Goal: Check status: Check status

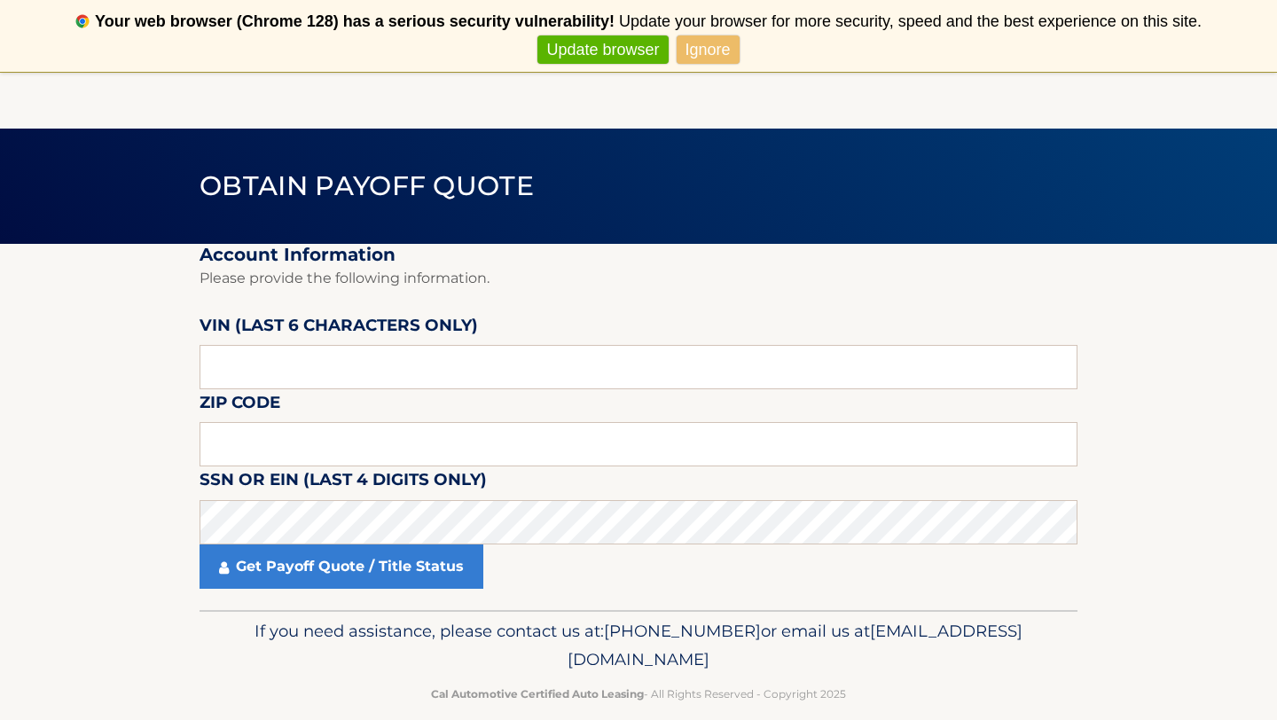
scroll to position [72, 0]
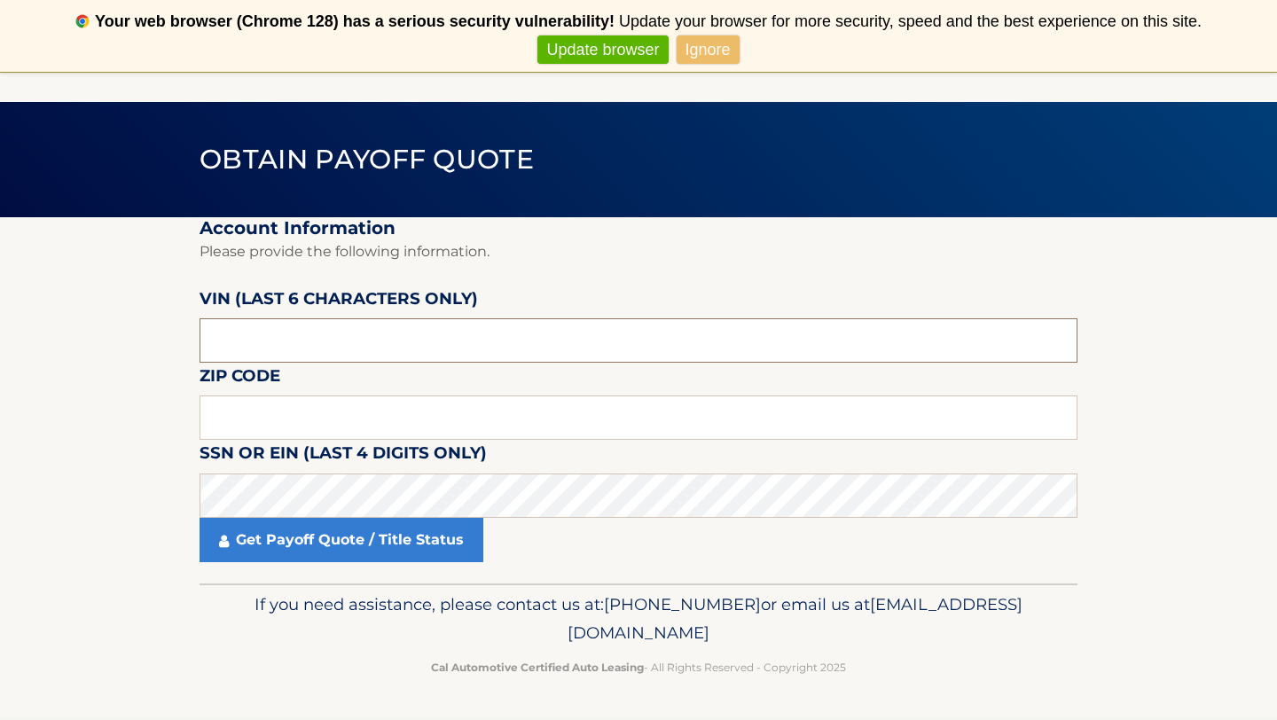
click at [327, 343] on input "text" at bounding box center [639, 340] width 878 height 44
type input "191672"
click at [272, 428] on input "text" at bounding box center [639, 418] width 878 height 44
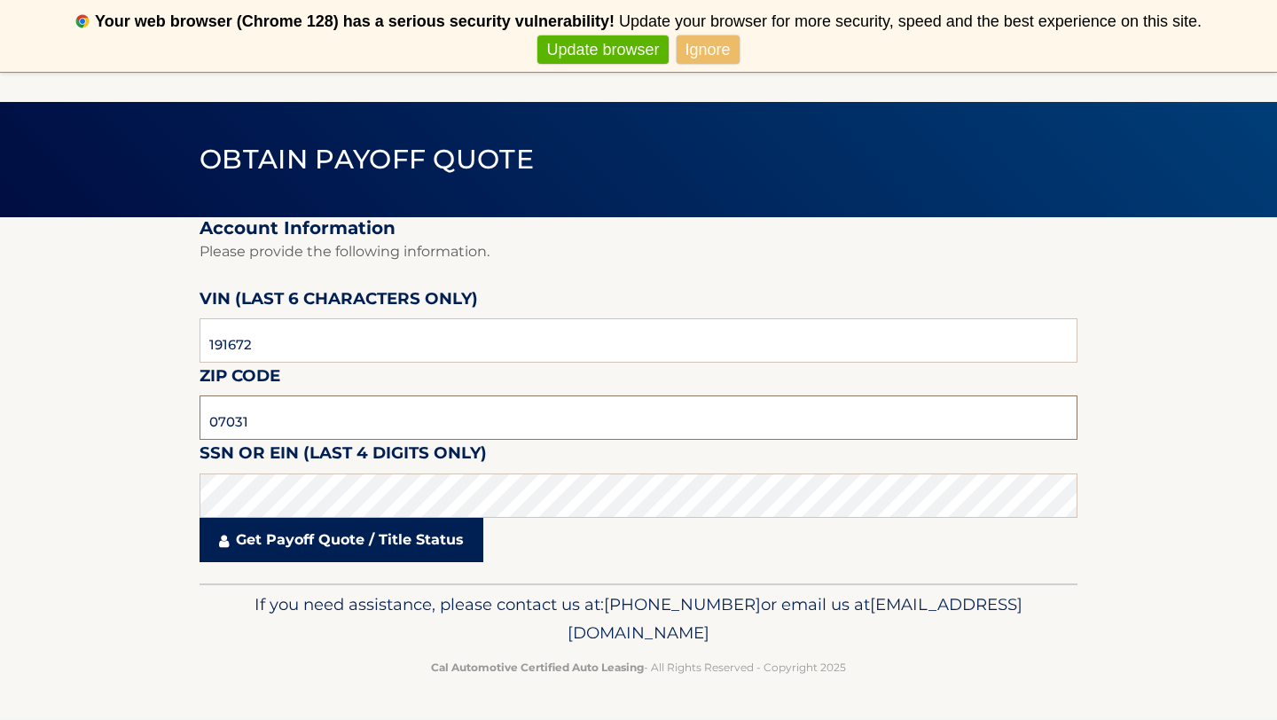
type input "07031"
click at [299, 544] on link "Get Payoff Quote / Title Status" at bounding box center [342, 540] width 284 height 44
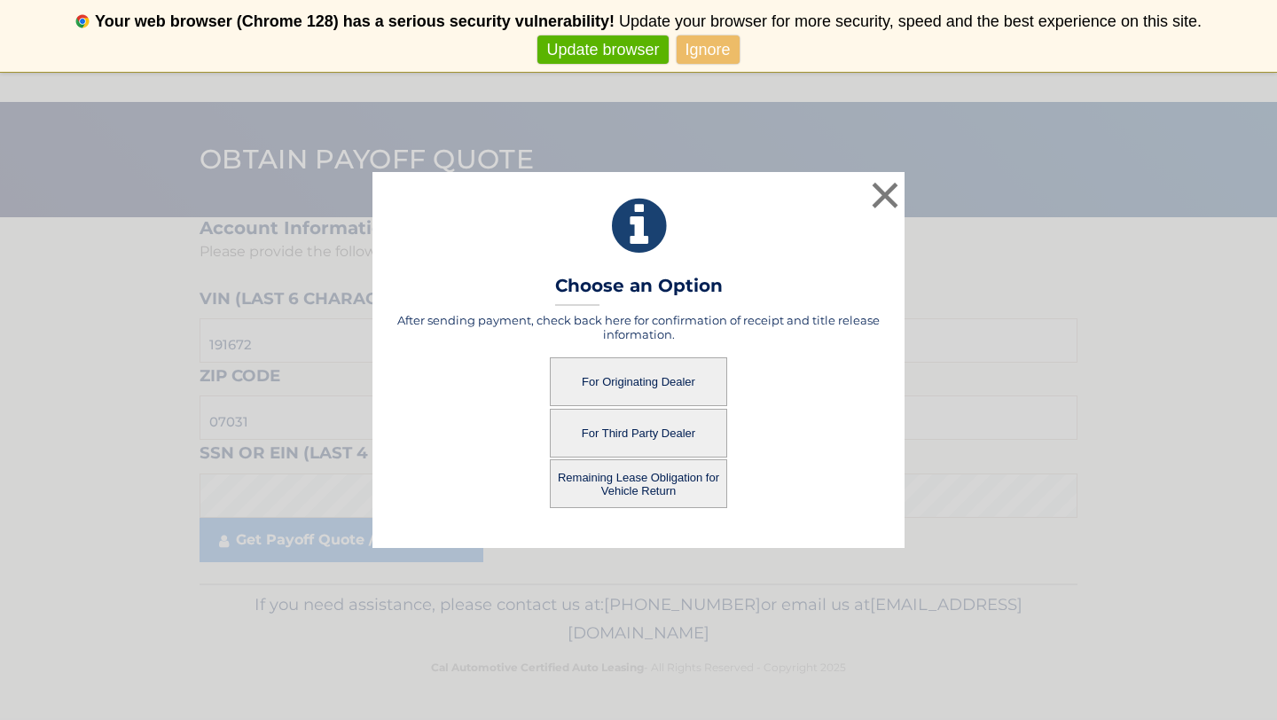
click at [662, 441] on button "For Third Party Dealer" at bounding box center [638, 433] width 177 height 49
click at [633, 426] on button "For Third Party Dealer" at bounding box center [638, 433] width 177 height 49
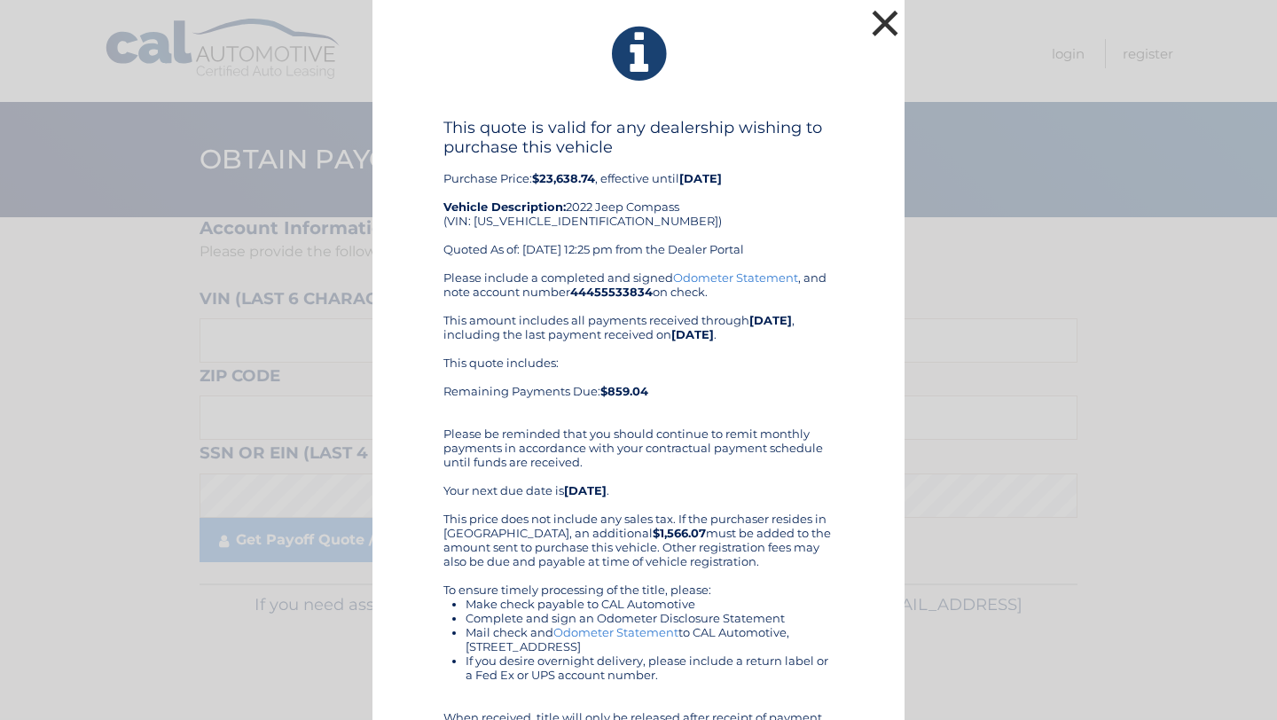
click at [887, 16] on button "×" at bounding box center [884, 22] width 35 height 35
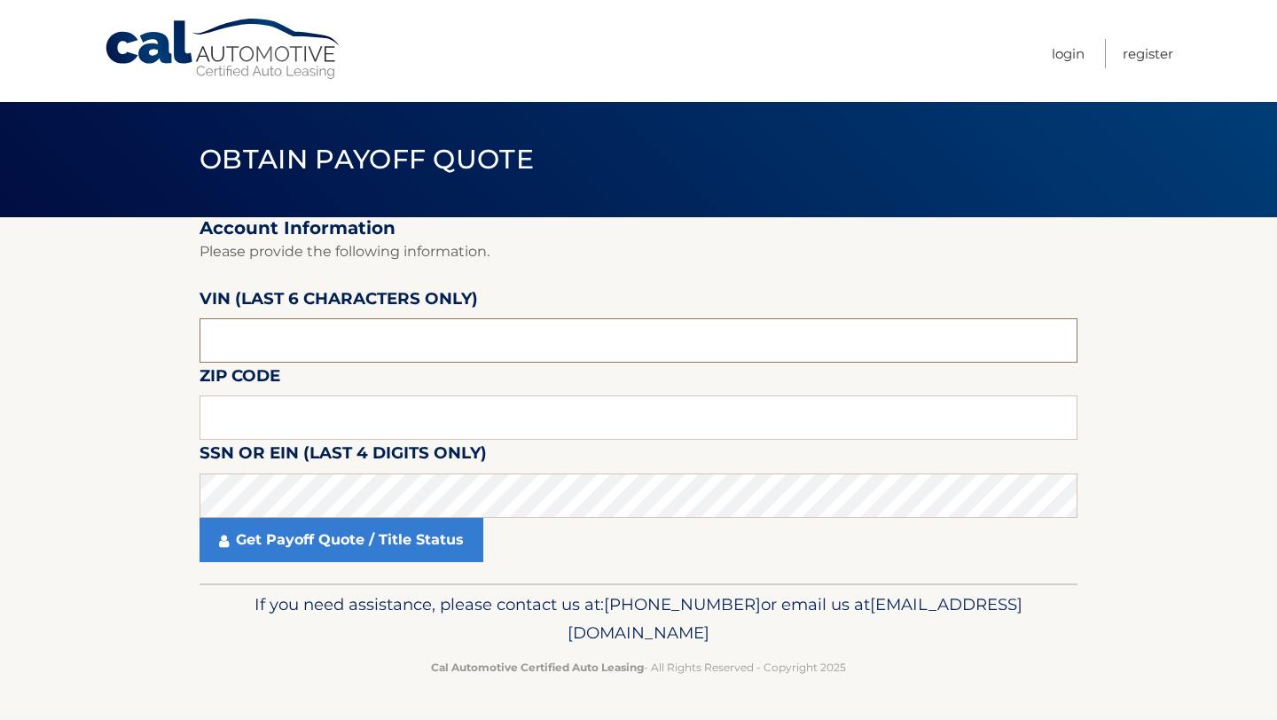
click at [246, 342] on input "text" at bounding box center [639, 340] width 878 height 44
type input "191672"
click at [278, 426] on input "text" at bounding box center [639, 418] width 878 height 44
type input "07031"
click at [122, 540] on section "Account Information Please provide the following information. VIN (last 6 chara…" at bounding box center [638, 400] width 1277 height 366
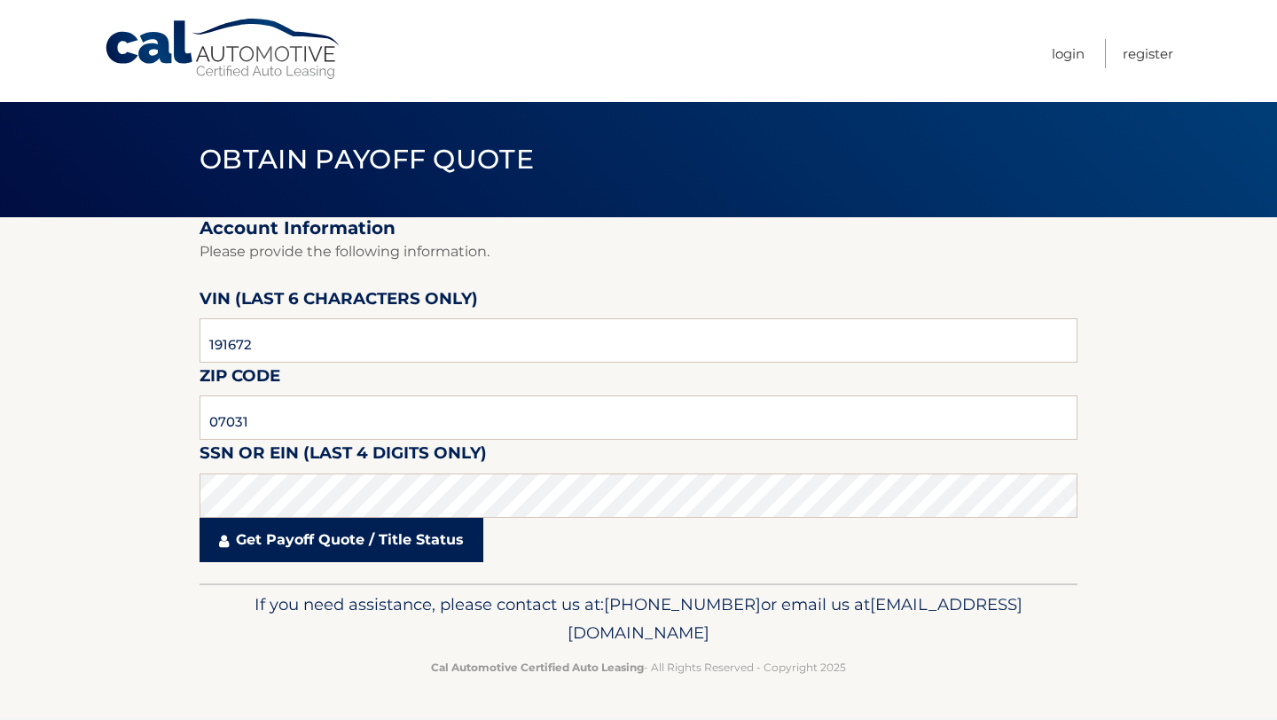
click at [310, 540] on link "Get Payoff Quote / Title Status" at bounding box center [342, 540] width 284 height 44
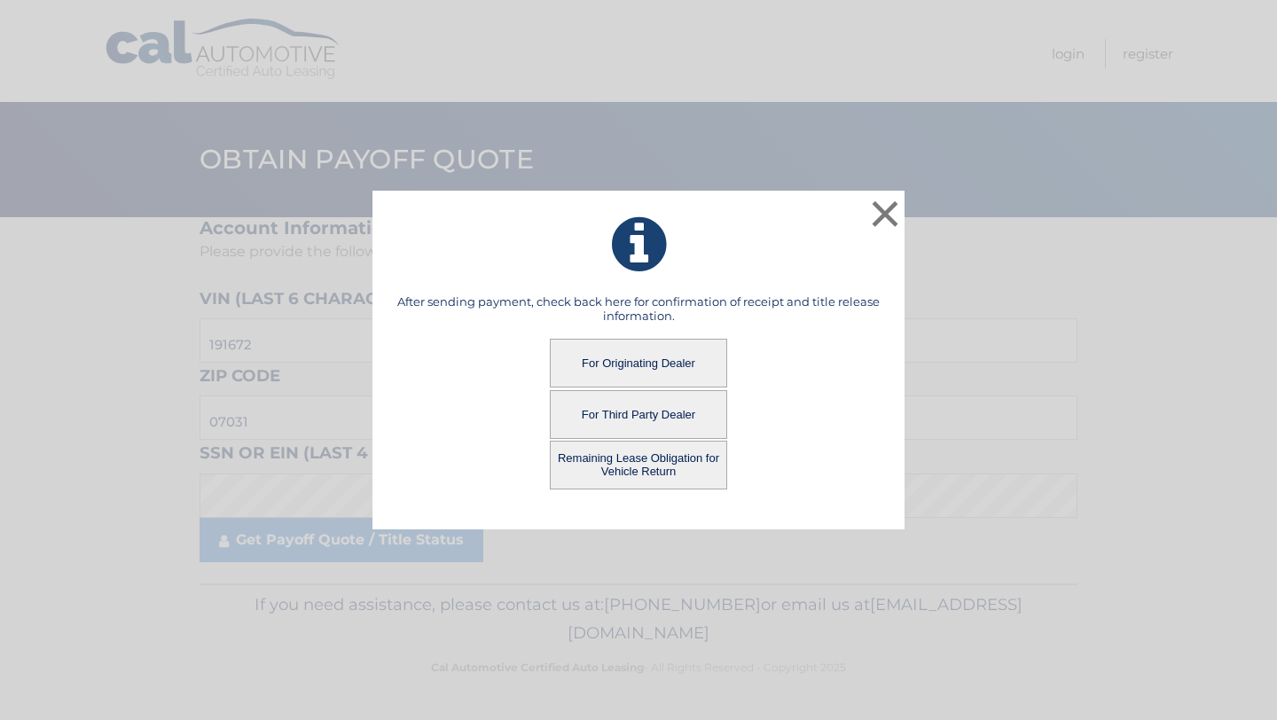
click at [639, 467] on button "Remaining Lease Obligation for Vehicle Return" at bounding box center [638, 465] width 177 height 49
click at [568, 464] on button "Remaining Lease Obligation for Vehicle Return" at bounding box center [638, 465] width 177 height 49
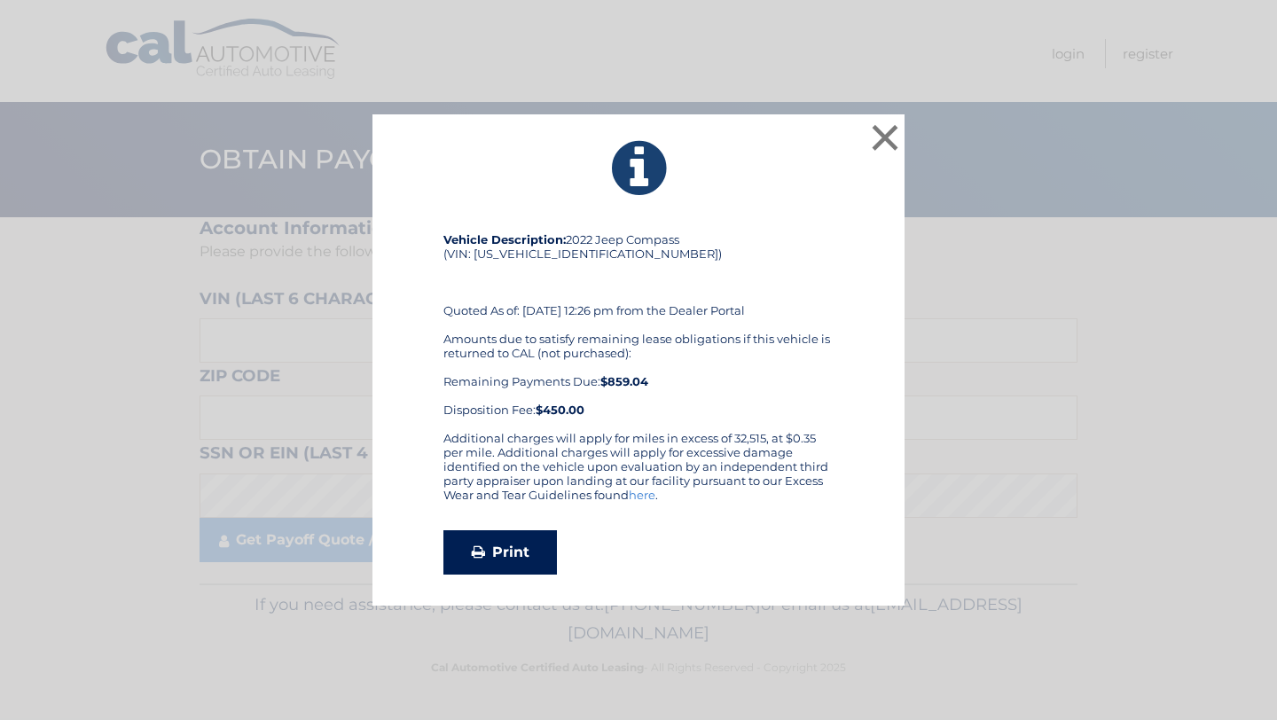
click at [465, 573] on link "Print" at bounding box center [501, 552] width 114 height 44
